Goal: Information Seeking & Learning: Check status

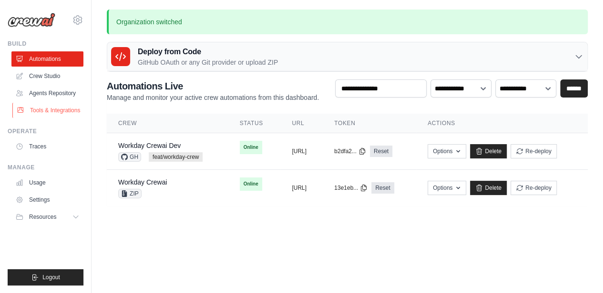
click at [28, 107] on link "Tools & Integrations" at bounding box center [48, 110] width 72 height 15
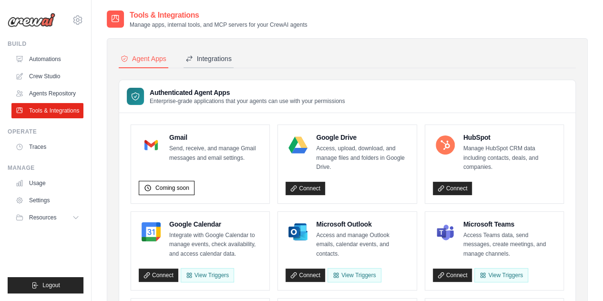
click at [227, 60] on div "Integrations" at bounding box center [208, 59] width 46 height 10
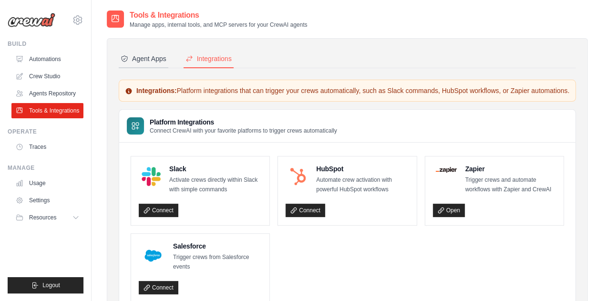
click at [151, 55] on div "Agent Apps" at bounding box center [144, 59] width 46 height 10
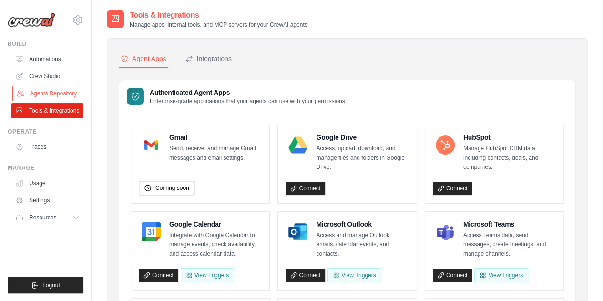
click at [72, 99] on link "Agents Repository" at bounding box center [48, 93] width 72 height 15
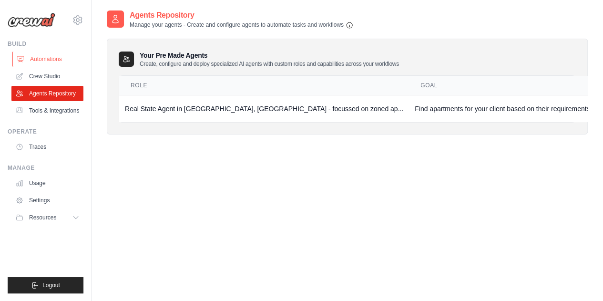
click at [46, 65] on link "Automations" at bounding box center [48, 58] width 72 height 15
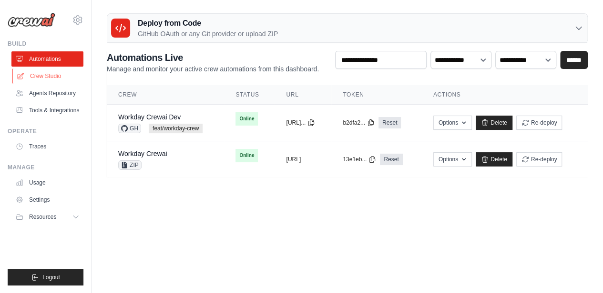
click at [41, 74] on link "Crew Studio" at bounding box center [48, 76] width 72 height 15
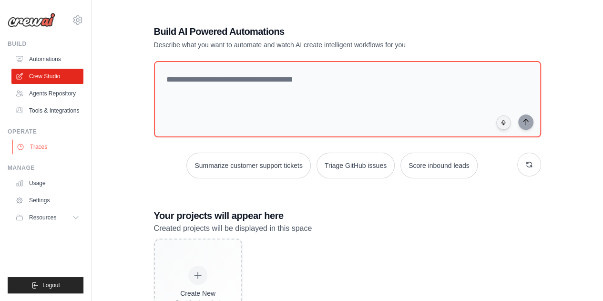
click at [42, 154] on link "Traces" at bounding box center [48, 146] width 72 height 15
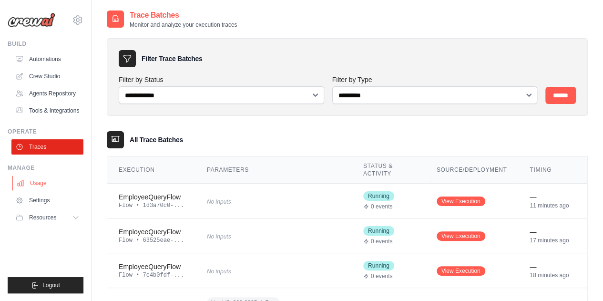
click at [51, 188] on link "Usage" at bounding box center [48, 182] width 72 height 15
click at [38, 221] on span "Resources" at bounding box center [43, 217] width 27 height 8
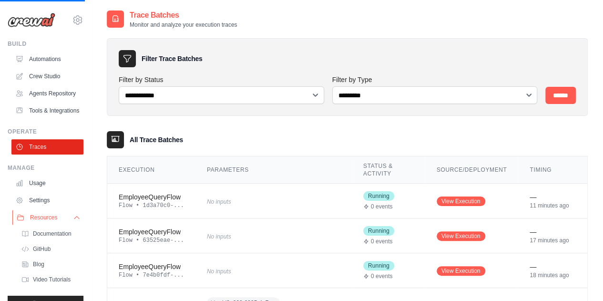
scroll to position [41, 0]
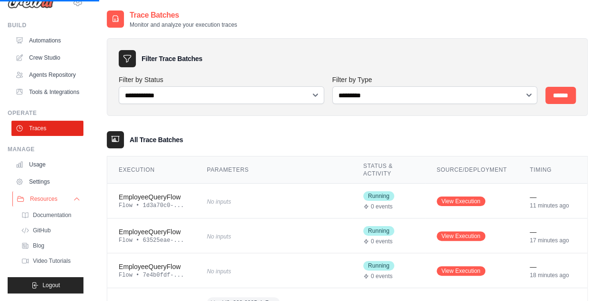
click at [44, 195] on span "Resources" at bounding box center [43, 199] width 27 height 8
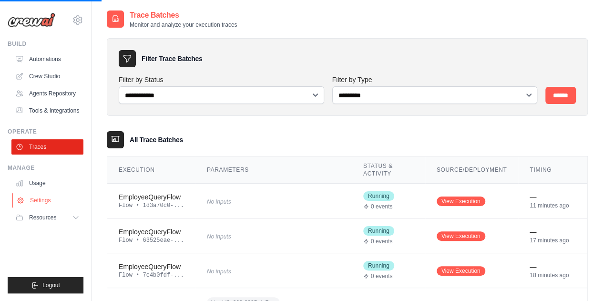
click at [41, 205] on link "Settings" at bounding box center [48, 199] width 72 height 15
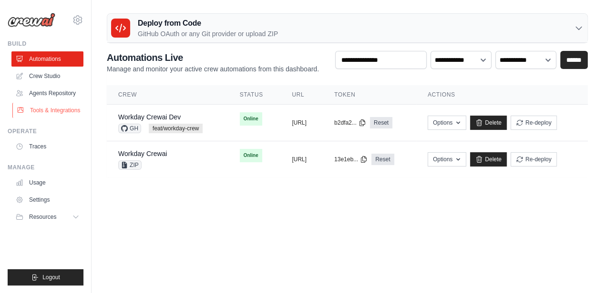
click at [52, 114] on link "Tools & Integrations" at bounding box center [48, 110] width 72 height 15
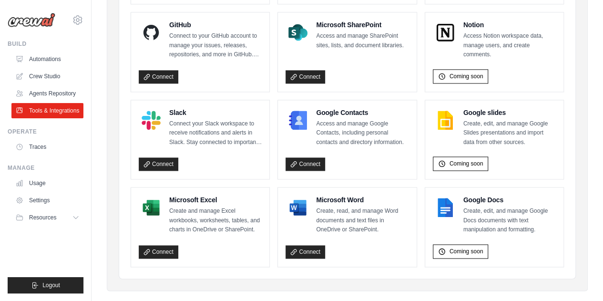
scroll to position [642, 0]
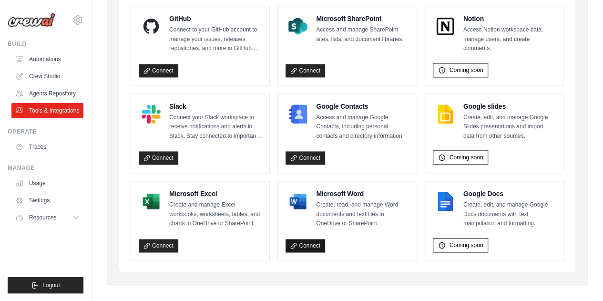
click at [320, 239] on link "Connect" at bounding box center [305, 245] width 40 height 13
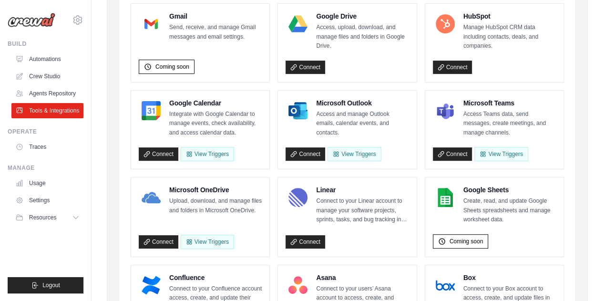
scroll to position [0, 0]
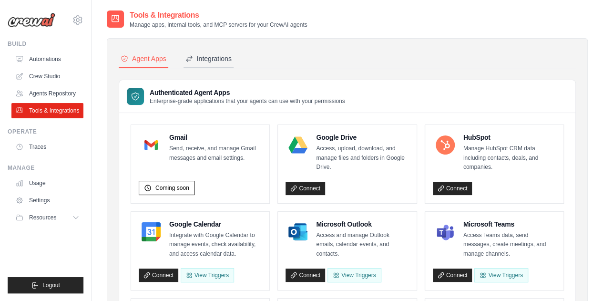
click at [202, 56] on div "Integrations" at bounding box center [208, 59] width 46 height 10
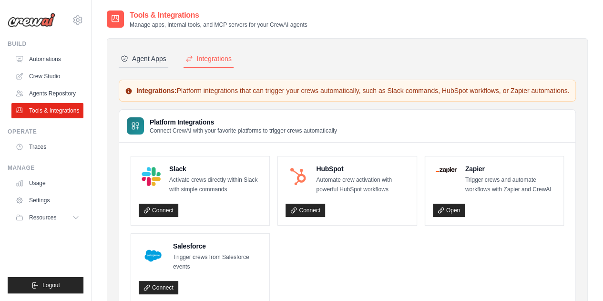
click at [157, 59] on div "Agent Apps" at bounding box center [144, 59] width 46 height 10
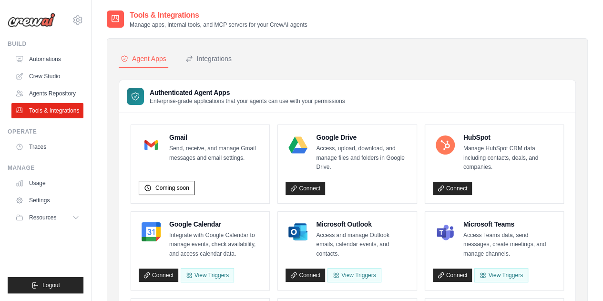
click at [45, 115] on link "Tools & Integrations" at bounding box center [47, 110] width 72 height 15
click at [58, 93] on link "Agents Repository" at bounding box center [48, 93] width 72 height 15
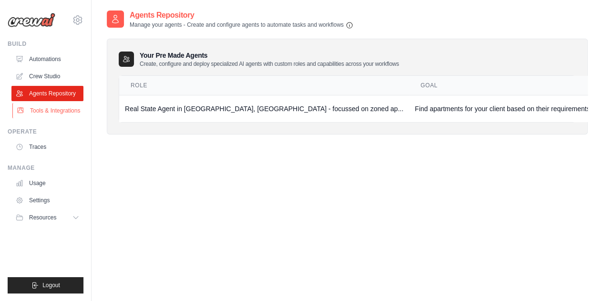
click at [45, 112] on link "Tools & Integrations" at bounding box center [48, 110] width 72 height 15
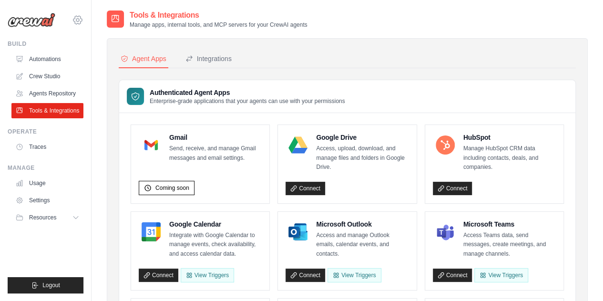
click at [78, 20] on icon at bounding box center [77, 19] width 11 height 11
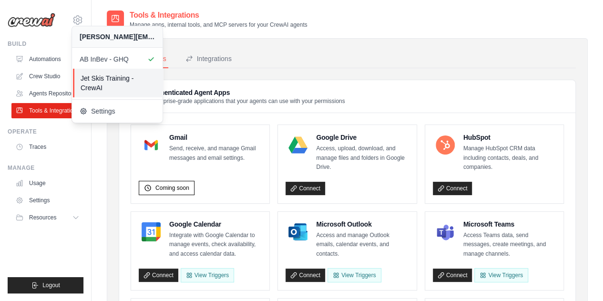
click at [101, 82] on span "Jet Skis Training - CrewAI" at bounding box center [117, 82] width 75 height 19
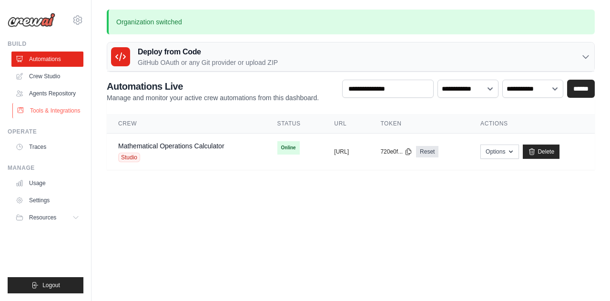
click at [55, 108] on link "Tools & Integrations" at bounding box center [48, 110] width 72 height 15
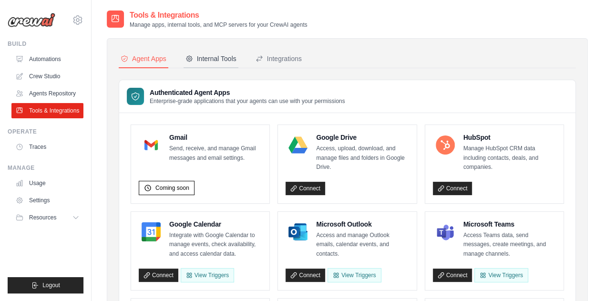
click at [206, 56] on div "Internal Tools" at bounding box center [210, 59] width 51 height 10
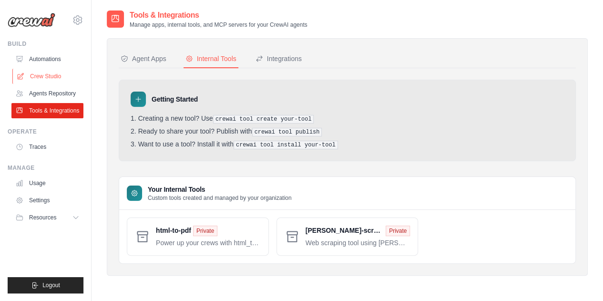
click at [51, 71] on link "Crew Studio" at bounding box center [48, 76] width 72 height 15
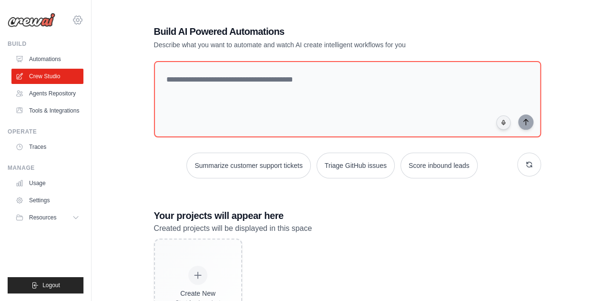
click at [79, 18] on icon at bounding box center [77, 19] width 11 height 11
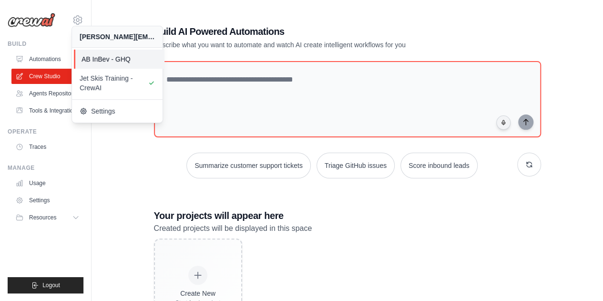
click at [104, 60] on span "AB InBev - GHQ" at bounding box center [118, 59] width 75 height 10
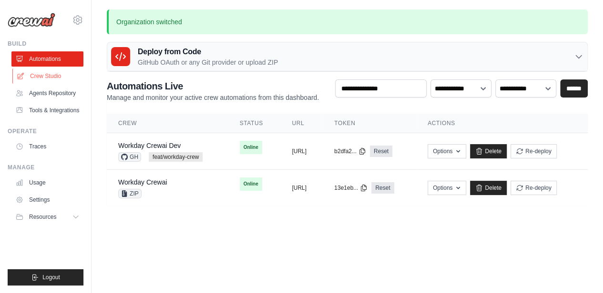
click at [50, 76] on link "Crew Studio" at bounding box center [48, 76] width 72 height 15
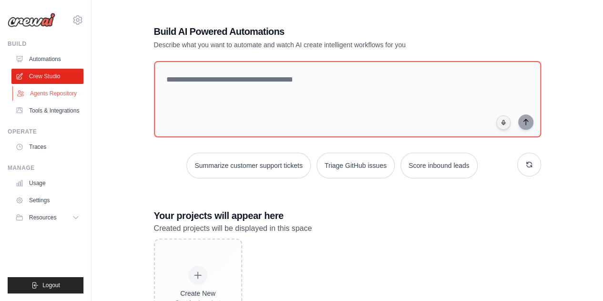
click at [49, 99] on link "Agents Repository" at bounding box center [48, 93] width 72 height 15
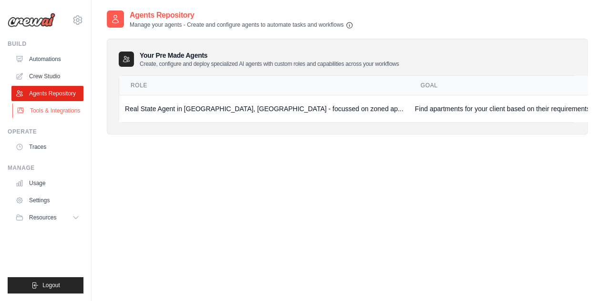
click at [46, 107] on link "Tools & Integrations" at bounding box center [48, 110] width 72 height 15
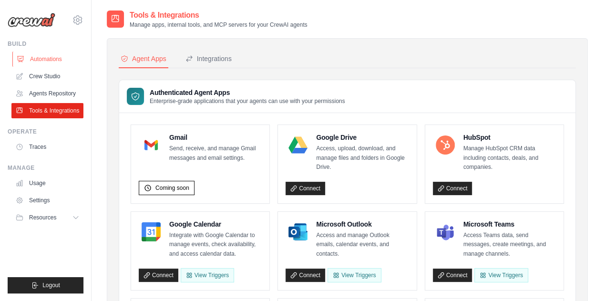
click at [53, 61] on link "Automations" at bounding box center [48, 58] width 72 height 15
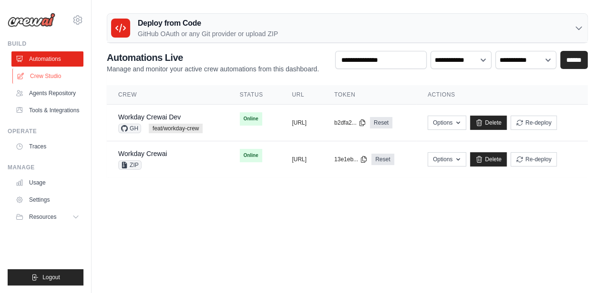
click at [74, 75] on link "Crew Studio" at bounding box center [48, 76] width 72 height 15
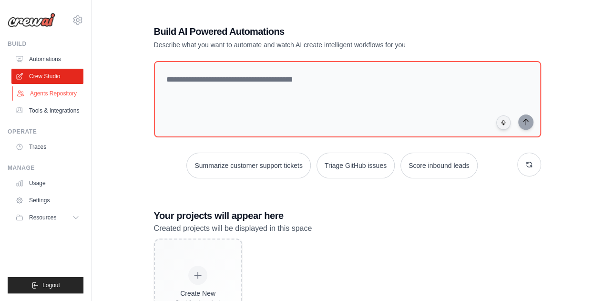
click at [68, 93] on link "Agents Repository" at bounding box center [48, 93] width 72 height 15
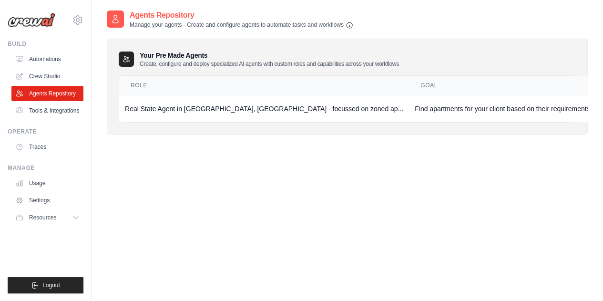
scroll to position [19, 0]
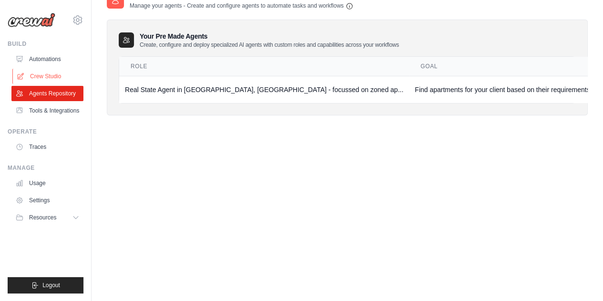
click at [56, 76] on link "Crew Studio" at bounding box center [48, 76] width 72 height 15
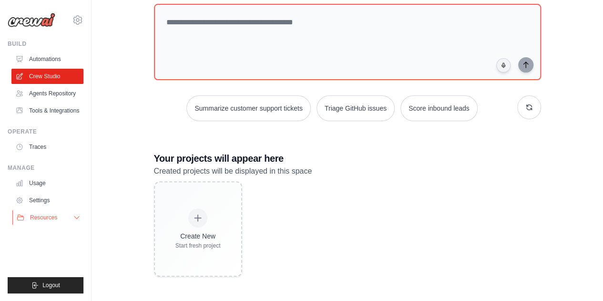
click at [52, 225] on button "Resources" at bounding box center [48, 217] width 72 height 15
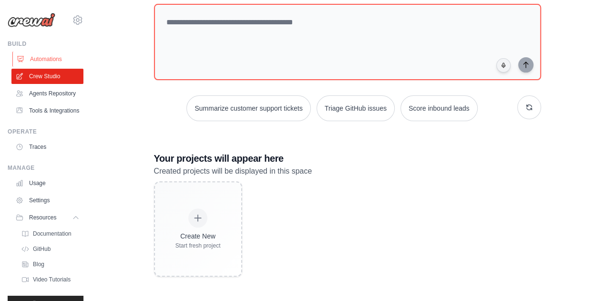
click at [51, 62] on link "Automations" at bounding box center [48, 58] width 72 height 15
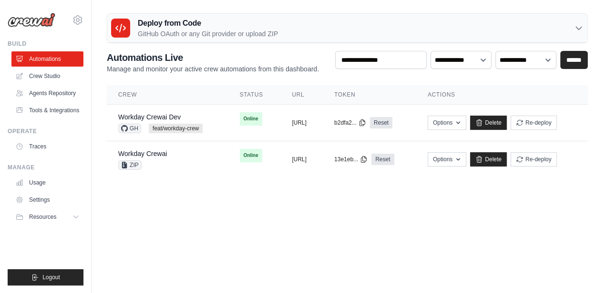
click at [71, 19] on div "anish.krishna@ab-inbev.com AB InBev - GHQ Jet Skis Training - CrewAI Settings" at bounding box center [46, 15] width 76 height 30
click at [74, 20] on icon at bounding box center [77, 19] width 11 height 11
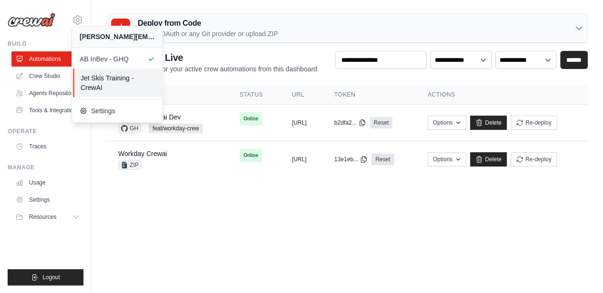
click at [89, 76] on span "Jet Skis Training - CrewAI" at bounding box center [117, 82] width 75 height 19
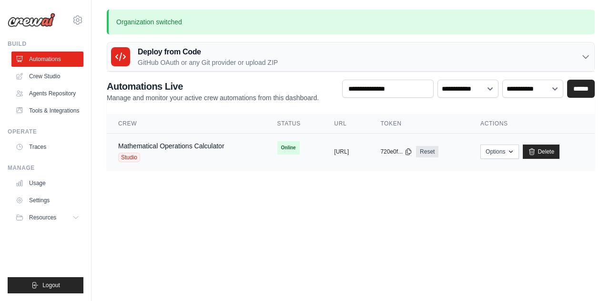
click at [147, 161] on div "Studio" at bounding box center [171, 157] width 106 height 10
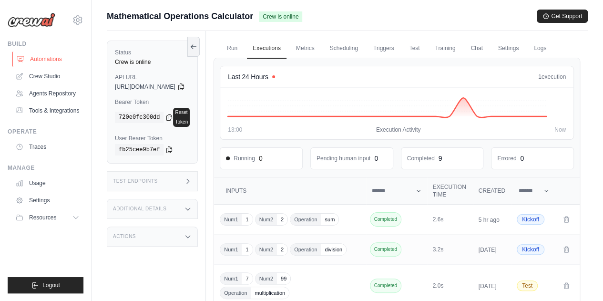
click at [37, 55] on link "Automations" at bounding box center [48, 58] width 72 height 15
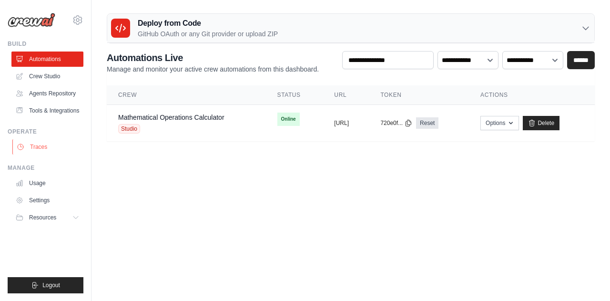
click at [40, 154] on link "Traces" at bounding box center [48, 146] width 72 height 15
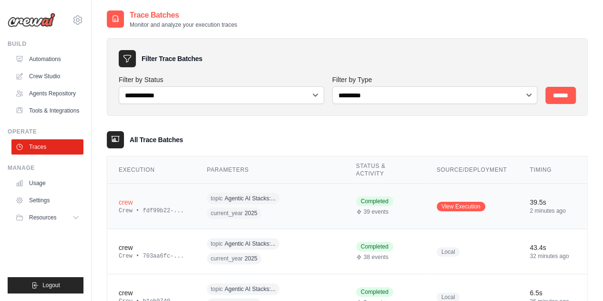
click at [132, 201] on div "crew" at bounding box center [151, 202] width 65 height 10
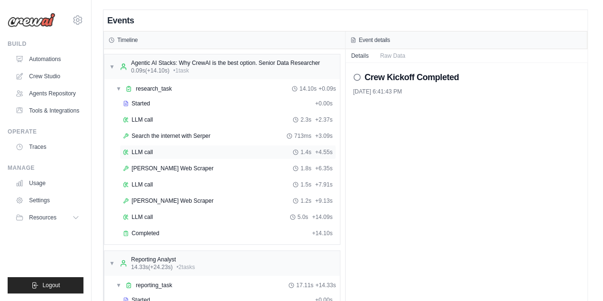
click at [188, 148] on div "LLM call 1.4s + 4.55s" at bounding box center [228, 152] width 210 height 8
